Goal: Task Accomplishment & Management: Manage account settings

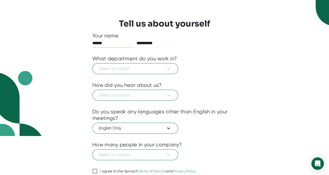
scroll to position [40, 0]
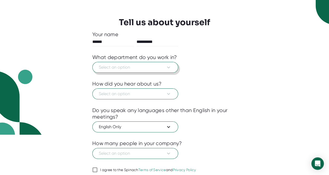
click at [144, 68] on span "Select an option" at bounding box center [135, 67] width 73 height 6
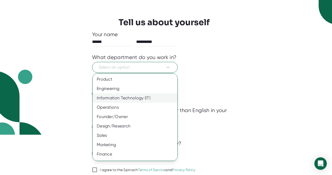
click at [124, 98] on div "Information Technology (IT)" at bounding box center [137, 97] width 89 height 9
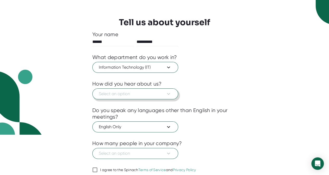
click at [124, 95] on span "Select an option" at bounding box center [135, 94] width 73 height 6
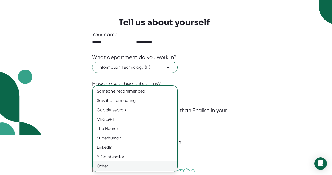
click at [102, 164] on div "Other" at bounding box center [135, 165] width 85 height 9
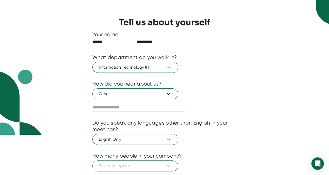
click at [117, 106] on input "text" at bounding box center [138, 107] width 92 height 8
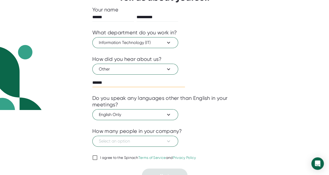
scroll to position [72, 0]
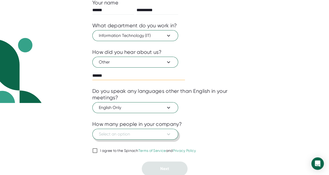
type input "******"
click at [152, 134] on span "Select an option" at bounding box center [135, 134] width 73 height 6
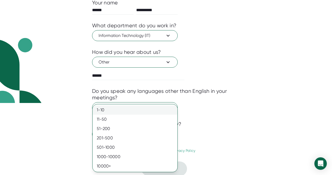
click at [116, 113] on div "1-10" at bounding box center [135, 109] width 85 height 9
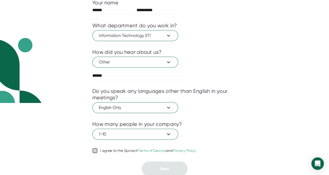
click at [93, 150] on input "I agree to the Spinach Terms of Service and Privacy Policy" at bounding box center [94, 150] width 5 height 6
checkbox input "true"
click at [164, 166] on span "Next" at bounding box center [164, 168] width 9 height 5
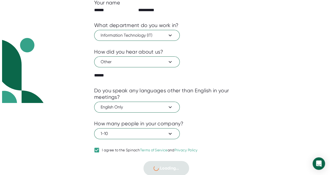
scroll to position [0, 0]
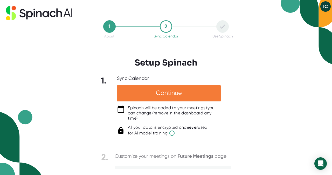
click at [173, 93] on div "Continue" at bounding box center [169, 93] width 104 height 16
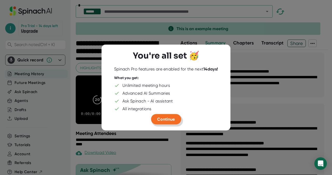
click at [166, 117] on span "Continue" at bounding box center [166, 118] width 18 height 5
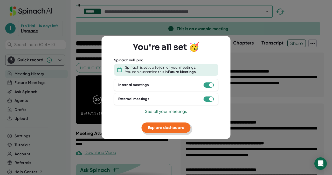
click at [164, 128] on span "Explore dashboard" at bounding box center [166, 127] width 37 height 5
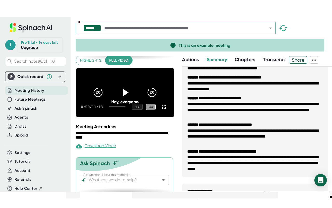
scroll to position [23, 0]
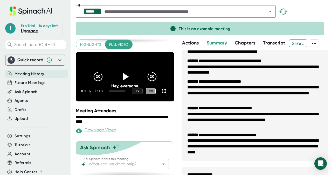
click at [122, 74] on icon at bounding box center [125, 76] width 13 height 13
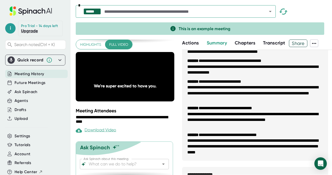
click at [162, 94] on icon at bounding box center [164, 91] width 6 height 6
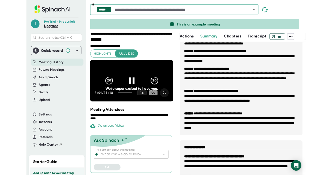
scroll to position [0, 0]
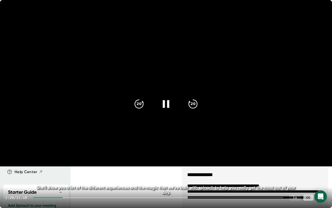
click at [147, 135] on video at bounding box center [166, 83] width 332 height 166
click at [165, 107] on icon at bounding box center [166, 103] width 13 height 13
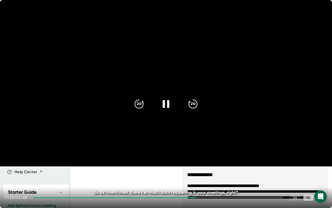
click at [244, 90] on video at bounding box center [166, 83] width 332 height 166
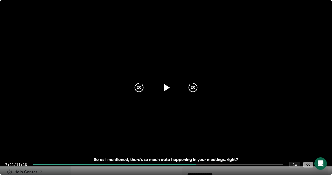
scroll to position [222, 0]
